Goal: Task Accomplishment & Management: Manage account settings

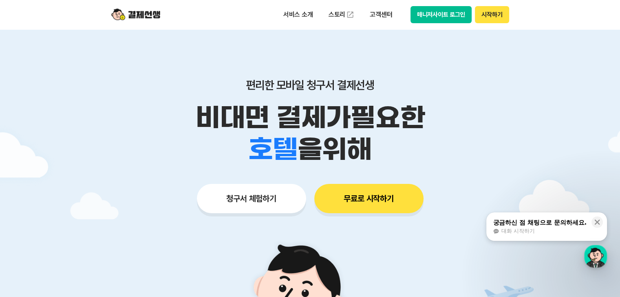
click at [308, 15] on button "시작하기" at bounding box center [492, 14] width 34 height 17
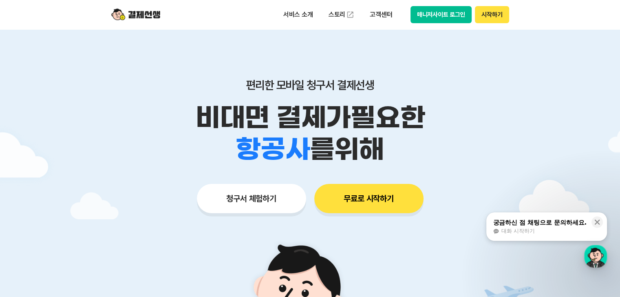
click at [135, 15] on img at bounding box center [135, 14] width 49 height 15
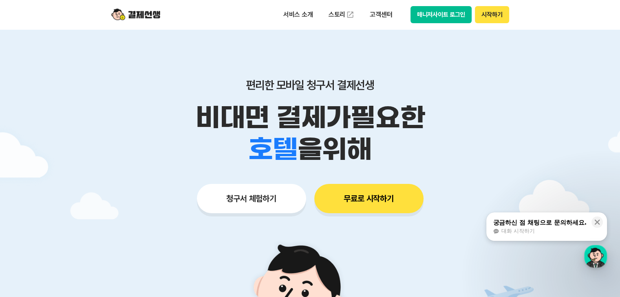
click at [152, 13] on img at bounding box center [135, 14] width 49 height 15
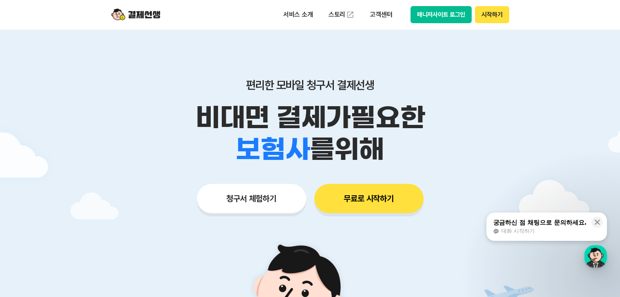
click at [148, 15] on img at bounding box center [135, 14] width 49 height 15
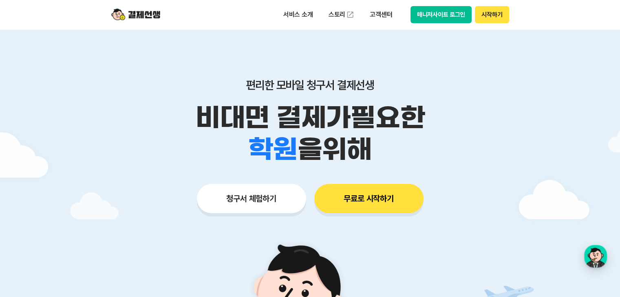
click at [198, 10] on div "서비스 소개 스토리 고객센터 매니저사이트 로그인 시작하기" at bounding box center [309, 14] width 417 height 29
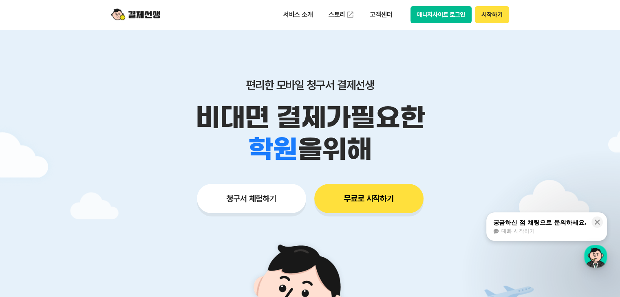
click at [446, 16] on button "매니저사이트 로그인" at bounding box center [441, 14] width 62 height 17
click at [459, 18] on button "매니저사이트 로그인" at bounding box center [441, 14] width 62 height 17
